Goal: Information Seeking & Learning: Learn about a topic

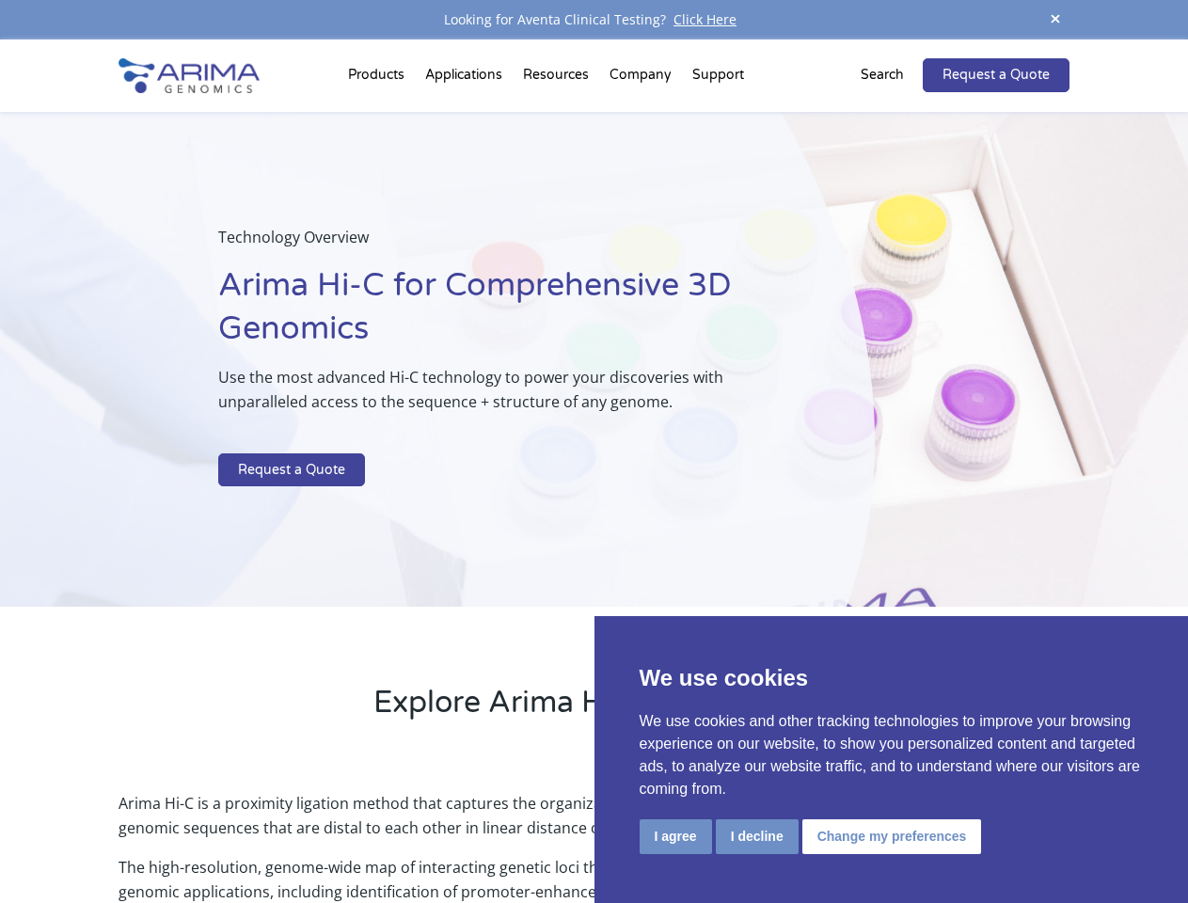
click at [594, 452] on p at bounding box center [499, 441] width 562 height 24
click at [675, 836] on button "I agree" at bounding box center [676, 836] width 72 height 35
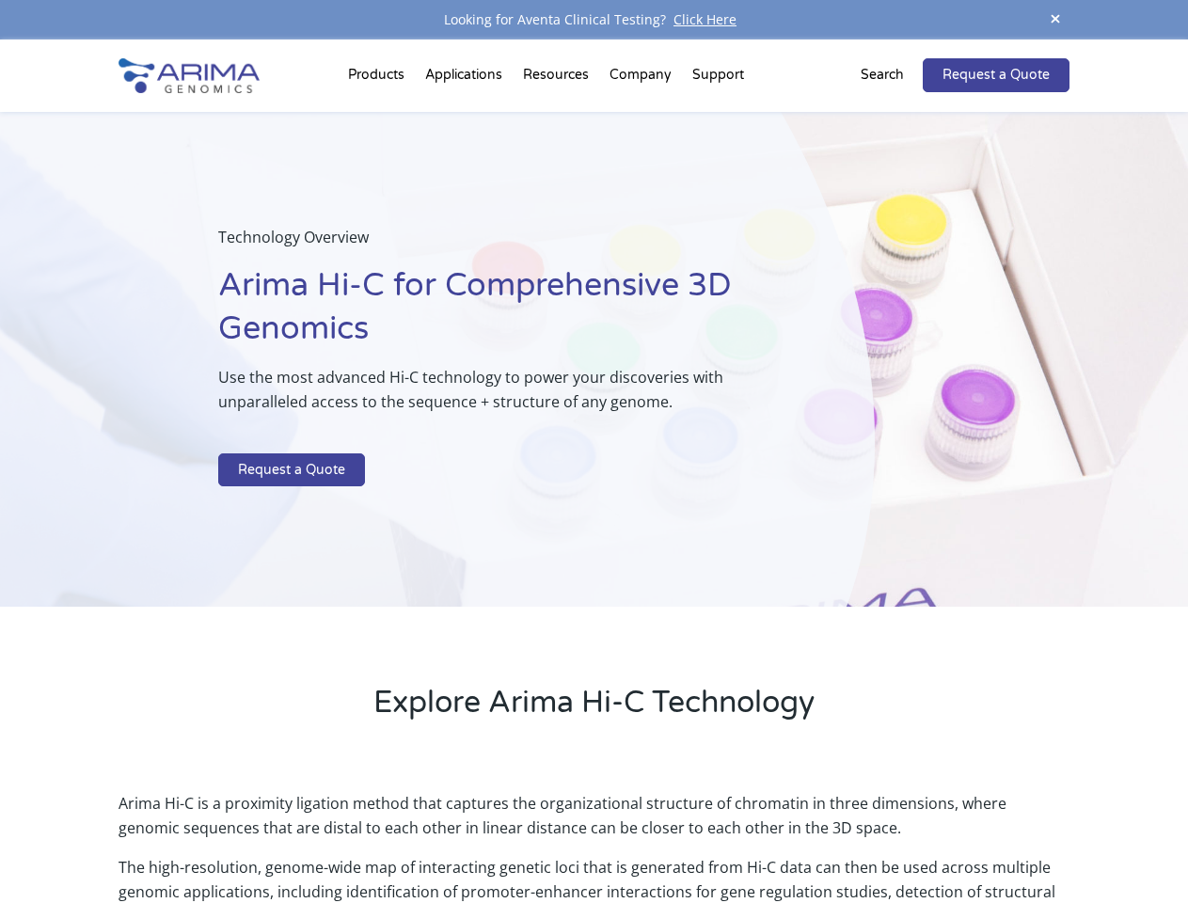
click at [756, 836] on p "Arima Hi-C is a proximity ligation method that captures the organizational stru…" at bounding box center [594, 823] width 950 height 64
click at [889, 836] on p "Arima Hi-C is a proximity ligation method that captures the organizational stru…" at bounding box center [594, 823] width 950 height 64
click at [1055, 20] on span at bounding box center [1055, 20] width 28 height 25
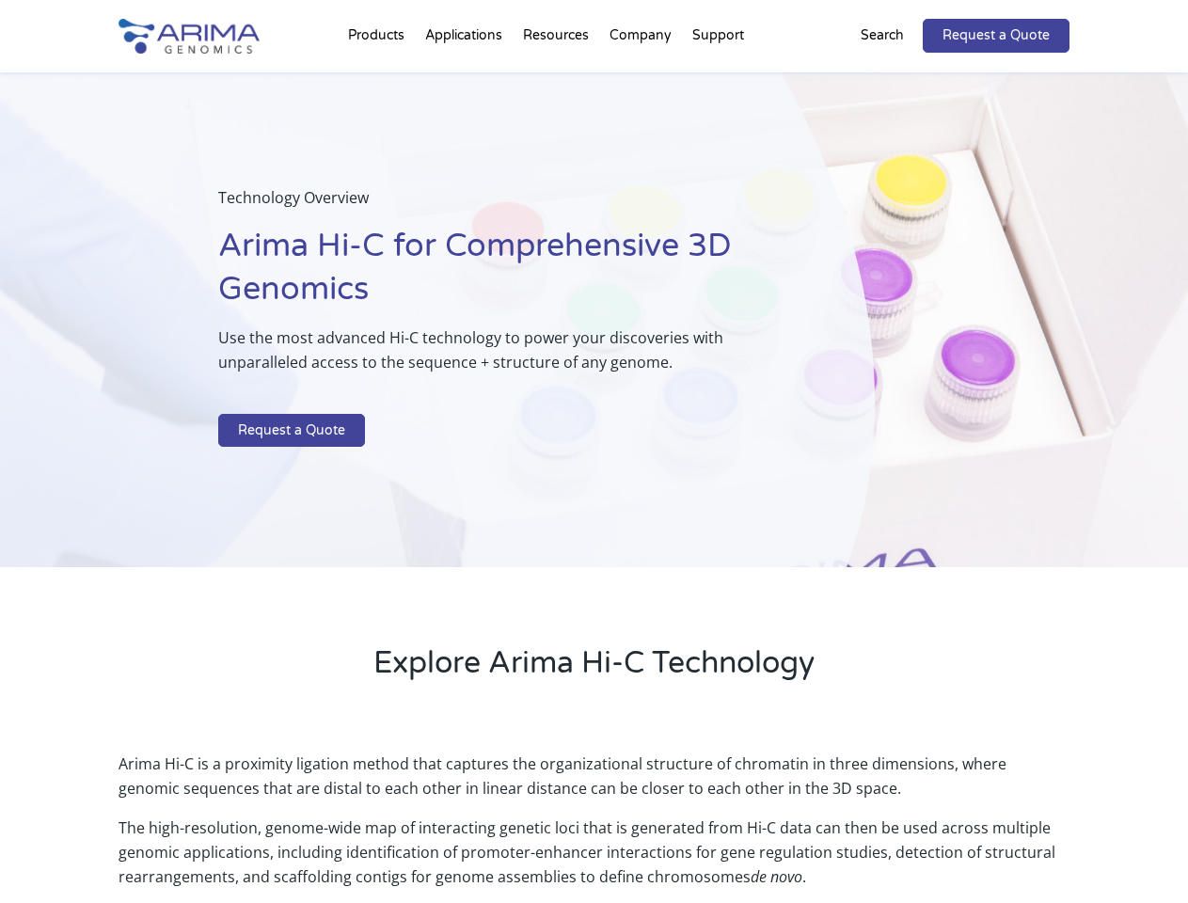
click at [594, 471] on div "Technology Overview Arima Hi-C for Comprehensive 3D Genomics Use the most advan…" at bounding box center [437, 320] width 875 height 496
click at [379, 79] on div "Technology Overview Arima Hi-C for Comprehensive 3D Genomics Use the most advan…" at bounding box center [437, 320] width 875 height 496
click at [558, 79] on div "Technology Overview Arima Hi-C for Comprehensive 3D Genomics Use the most advan…" at bounding box center [437, 320] width 875 height 496
click at [642, 79] on div "Technology Overview Arima Hi-C for Comprehensive 3D Genomics Use the most advan…" at bounding box center [437, 320] width 875 height 496
click at [718, 79] on div "Technology Overview Arima Hi-C for Comprehensive 3D Genomics Use the most advan…" at bounding box center [437, 320] width 875 height 496
